Goal: Use online tool/utility: Utilize a website feature to perform a specific function

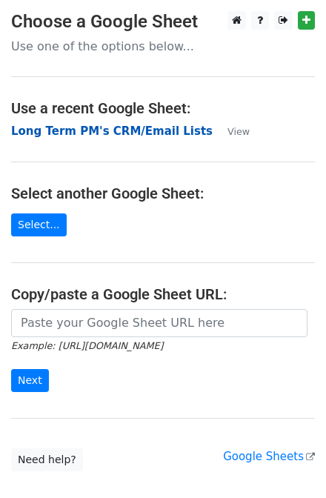
click at [123, 132] on strong "Long Term PM's CRM/Email Lists" at bounding box center [112, 131] width 202 height 13
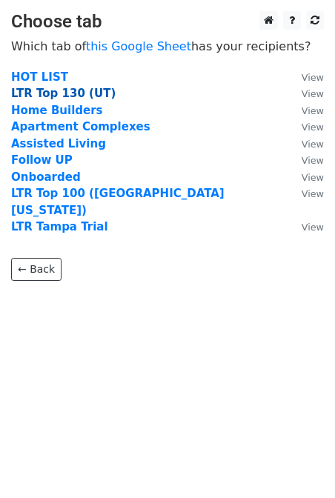
click at [66, 90] on strong "LTR Top 130 (UT)" at bounding box center [63, 93] width 105 height 13
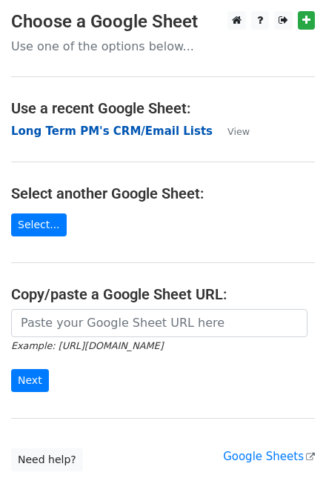
click at [131, 131] on strong "Long Term PM's CRM/Email Lists" at bounding box center [112, 131] width 202 height 13
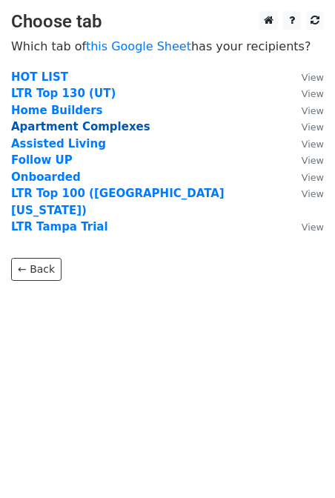
click at [59, 125] on strong "Apartment Complexes" at bounding box center [80, 126] width 139 height 13
